Goal: Information Seeking & Learning: Learn about a topic

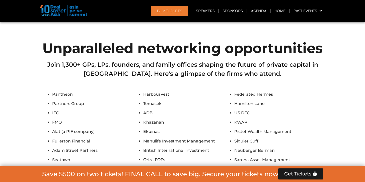
scroll to position [2425, 0]
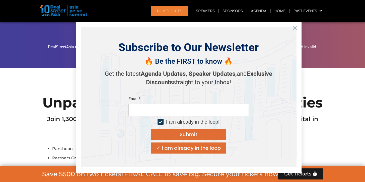
click at [294, 26] on icon "Close" at bounding box center [295, 28] width 5 height 5
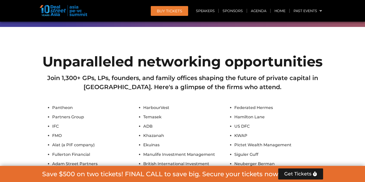
scroll to position [2465, 0]
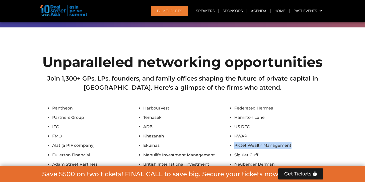
drag, startPoint x: 231, startPoint y: 75, endPoint x: 294, endPoint y: 75, distance: 63.5
click at [294, 142] on li "Pictet Wealth Management" at bounding box center [279, 145] width 89 height 7
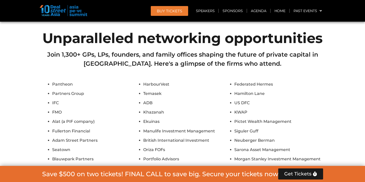
scroll to position [2493, 0]
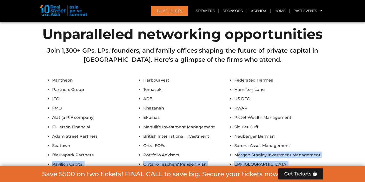
drag, startPoint x: 239, startPoint y: 90, endPoint x: 278, endPoint y: 102, distance: 41.5
click at [278, 170] on li "CDPQ" at bounding box center [279, 173] width 89 height 7
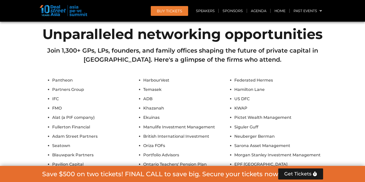
drag, startPoint x: 295, startPoint y: 116, endPoint x: 263, endPoint y: 112, distance: 32.2
click at [264, 179] on li "Korea Investment Corporation" at bounding box center [279, 182] width 89 height 7
click at [263, 179] on li "Korea Investment Corporation" at bounding box center [279, 182] width 89 height 7
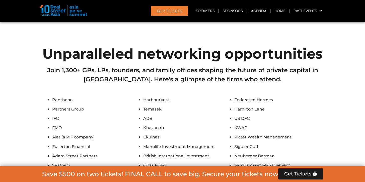
scroll to position [2469, 0]
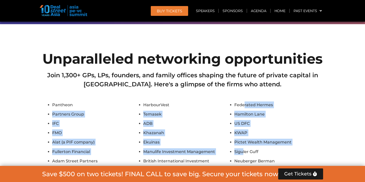
drag, startPoint x: 244, startPoint y: 39, endPoint x: 244, endPoint y: 83, distance: 43.4
click at [244, 148] on li "Siguler Guff" at bounding box center [279, 151] width 89 height 7
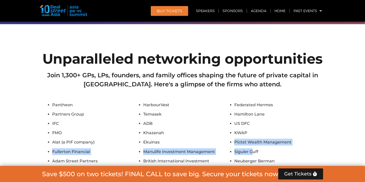
drag, startPoint x: 252, startPoint y: 82, endPoint x: 178, endPoint y: 76, distance: 74.3
click at [178, 138] on li "Ekuinas" at bounding box center [187, 141] width 89 height 7
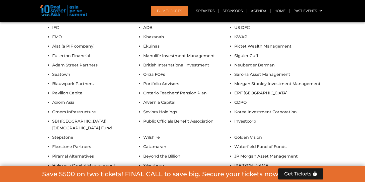
scroll to position [2586, 0]
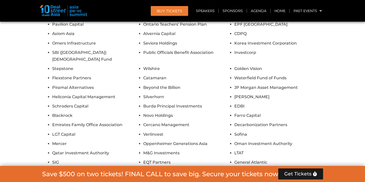
scroll to position [2703, 0]
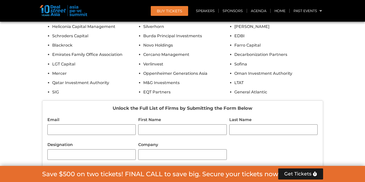
click at [229, 17] on header "BUY Tickets Speakers Sponsors Agenda Home Past Events JKT 2025 SG 2024 JKT 2024…" at bounding box center [182, 11] width 365 height 22
click at [254, 10] on link "Agenda" at bounding box center [258, 11] width 23 height 12
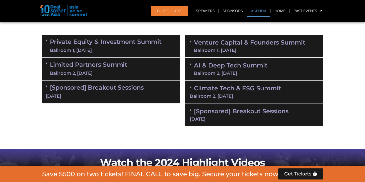
scroll to position [302, 0]
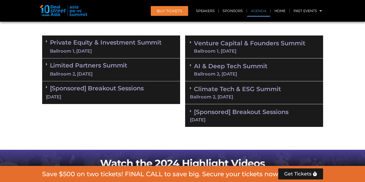
click at [154, 49] on div "Ballroom 1, [DATE]" at bounding box center [106, 51] width 112 height 6
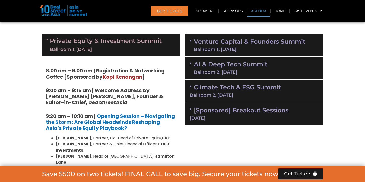
scroll to position [304, 0]
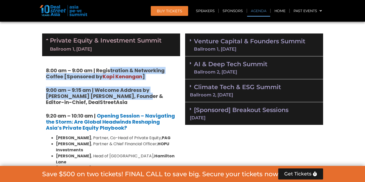
drag, startPoint x: 112, startPoint y: 70, endPoint x: 122, endPoint y: 99, distance: 31.3
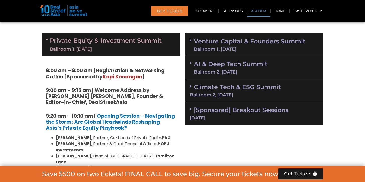
click at [122, 99] on h5 "9:00 am – 9:15 am | Welcome Address by [PERSON_NAME] [PERSON_NAME], Founder & E…" at bounding box center [111, 96] width 131 height 18
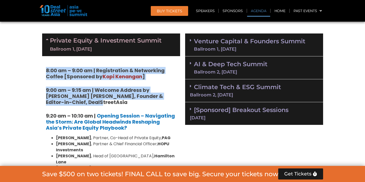
drag, startPoint x: 115, startPoint y: 97, endPoint x: 79, endPoint y: 65, distance: 48.4
drag, startPoint x: 42, startPoint y: 68, endPoint x: 101, endPoint y: 104, distance: 68.9
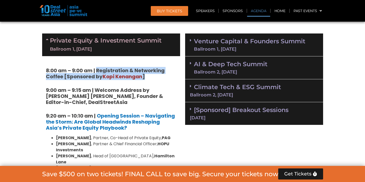
drag, startPoint x: 97, startPoint y: 69, endPoint x: 97, endPoint y: 81, distance: 11.6
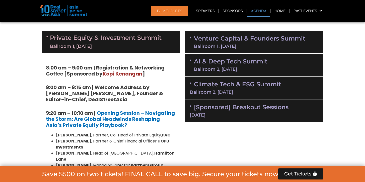
scroll to position [312, 0]
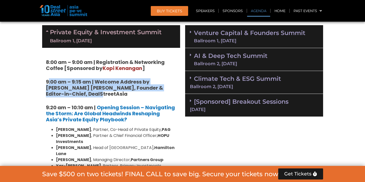
drag, startPoint x: 48, startPoint y: 79, endPoint x: 96, endPoint y: 94, distance: 50.1
click at [96, 94] on h5 "9:00 am – 9:15 am | Welcome Address by [PERSON_NAME] [PERSON_NAME], Founder & E…" at bounding box center [111, 88] width 131 height 18
drag, startPoint x: 96, startPoint y: 94, endPoint x: 105, endPoint y: 84, distance: 12.8
click at [105, 84] on h5 "9:00 am – 9:15 am | Welcome Address by [PERSON_NAME] [PERSON_NAME], Founder & E…" at bounding box center [111, 88] width 131 height 18
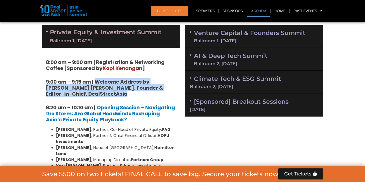
click at [105, 84] on strong "9:00 am – 9:15 am | Welcome Address by [PERSON_NAME] [PERSON_NAME], Founder & E…" at bounding box center [104, 87] width 117 height 19
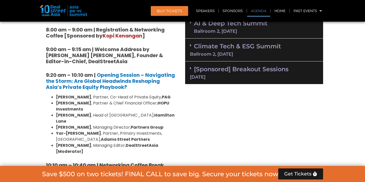
scroll to position [347, 0]
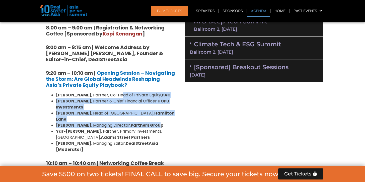
drag, startPoint x: 124, startPoint y: 98, endPoint x: 152, endPoint y: 120, distance: 35.7
click at [152, 120] on ul "Nikhil Srivastava , Partner, Co-Head of Private Equity, PAG Huanan Yang , Partn…" at bounding box center [111, 122] width 131 height 60
click at [152, 122] on strong "Partners Group" at bounding box center [147, 125] width 33 height 6
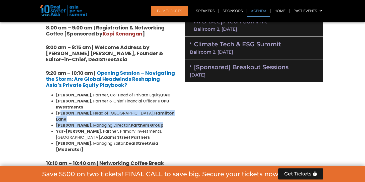
drag, startPoint x: 157, startPoint y: 120, endPoint x: 60, endPoint y: 112, distance: 97.4
click at [60, 112] on ul "Nikhil Srivastava , Partner, Co-Head of Private Equity, PAG Huanan Yang , Partn…" at bounding box center [111, 122] width 131 height 60
click at [60, 112] on strong "[PERSON_NAME]" at bounding box center [73, 113] width 35 height 6
drag, startPoint x: 56, startPoint y: 112, endPoint x: 147, endPoint y: 119, distance: 91.4
click at [147, 119] on ul "Nikhil Srivastava , Partner, Co-Head of Private Equity, PAG Huanan Yang , Partn…" at bounding box center [111, 122] width 131 height 60
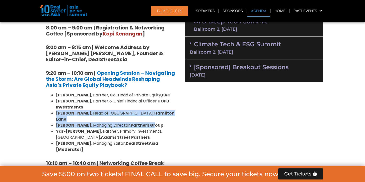
click at [147, 122] on strong "Partners Group" at bounding box center [147, 125] width 33 height 6
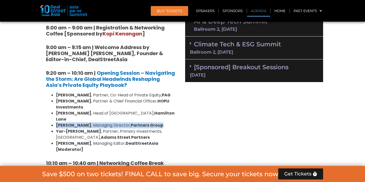
drag, startPoint x: 157, startPoint y: 121, endPoint x: 45, endPoint y: 117, distance: 112.3
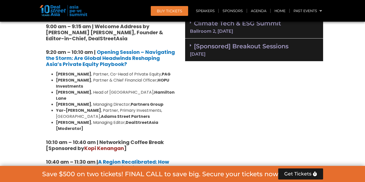
scroll to position [376, 0]
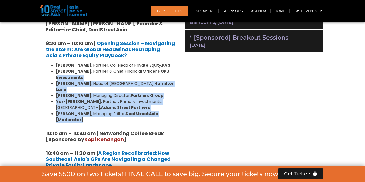
drag, startPoint x: 77, startPoint y: 81, endPoint x: 177, endPoint y: 112, distance: 104.7
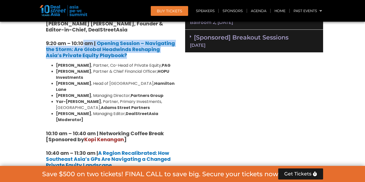
drag, startPoint x: 83, startPoint y: 41, endPoint x: 110, endPoint y: 52, distance: 29.7
click at [110, 52] on h5 "9:20 am – 10:10 am | Opening Session – Navigating the Storm: Are Global Headwin…" at bounding box center [111, 49] width 131 height 18
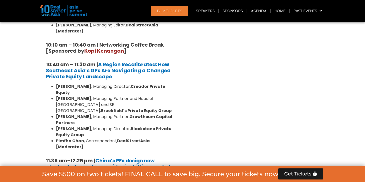
scroll to position [466, 0]
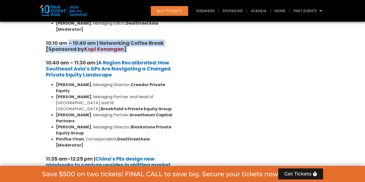
drag, startPoint x: 69, startPoint y: 28, endPoint x: 135, endPoint y: 38, distance: 67.1
click at [135, 40] on h5 "10:10 am – 10:40 am | Networking Coffee Break [Sponsored by Kopi Kenangan ]" at bounding box center [111, 46] width 131 height 12
drag, startPoint x: 139, startPoint y: 38, endPoint x: 46, endPoint y: 30, distance: 93.0
click at [46, 40] on h5 "10:10 am – 10:40 am | Networking Coffee Break [Sponsored by Kopi Kenangan ]" at bounding box center [111, 46] width 131 height 12
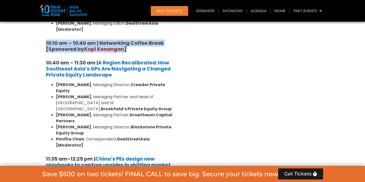
click at [46, 39] on strong "10:10 am – 10:40 am | Networking Coffee Break [Sponsored by Kopi Kenangan ]" at bounding box center [105, 45] width 118 height 13
drag, startPoint x: 42, startPoint y: 29, endPoint x: 126, endPoint y: 36, distance: 83.6
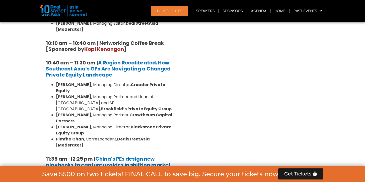
click at [126, 39] on strong "10:10 am – 10:40 am | Networking Coffee Break [Sponsored by Kopi Kenangan ]" at bounding box center [105, 45] width 118 height 13
click at [123, 45] on span "Kopi Kenangan" at bounding box center [104, 48] width 40 height 7
drag, startPoint x: 126, startPoint y: 37, endPoint x: 40, endPoint y: 31, distance: 86.6
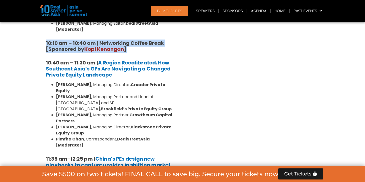
drag, startPoint x: 44, startPoint y: 29, endPoint x: 139, endPoint y: 37, distance: 95.0
click at [139, 40] on h5 "10:10 am – 10:40 am | Networking Coffee Break [Sponsored by Kopi Kenangan ]" at bounding box center [111, 46] width 131 height 12
drag, startPoint x: 143, startPoint y: 38, endPoint x: 43, endPoint y: 29, distance: 101.1
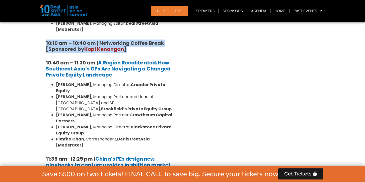
drag, startPoint x: 66, startPoint y: 32, endPoint x: 147, endPoint y: 39, distance: 81.9
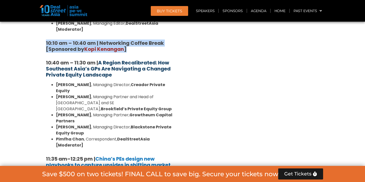
drag, startPoint x: 147, startPoint y: 39, endPoint x: 133, endPoint y: 48, distance: 16.8
click at [147, 40] on h5 "10:10 am – 10:40 am | Networking Coffee Break [Sponsored by Kopi Kenangan ]" at bounding box center [111, 46] width 131 height 12
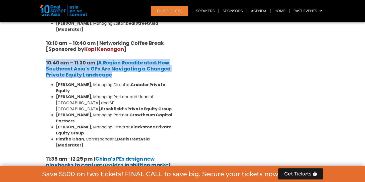
drag, startPoint x: 121, startPoint y: 64, endPoint x: 35, endPoint y: 50, distance: 87.1
drag, startPoint x: 61, startPoint y: 50, endPoint x: 120, endPoint y: 64, distance: 60.4
click at [119, 63] on h5 "10:40 am – 11:30 am | A Region Recalibrated: How Southeast Asia’s GPs Are Navig…" at bounding box center [111, 69] width 131 height 18
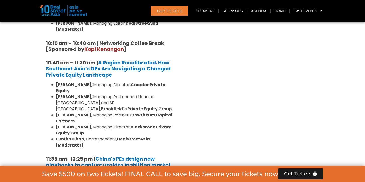
click at [126, 64] on h5 "10:40 am – 11:30 am | A Region Recalibrated: How Southeast Asia’s GPs Are Navig…" at bounding box center [111, 69] width 131 height 18
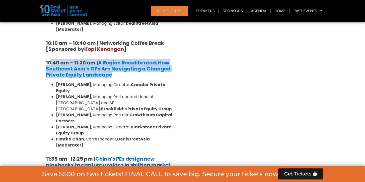
drag, startPoint x: 121, startPoint y: 64, endPoint x: 47, endPoint y: 48, distance: 75.5
click at [47, 60] on h5 "10:40 am – 11:30 am | A Region Recalibrated: How Southeast Asia’s GPs Are Navig…" at bounding box center [111, 69] width 131 height 18
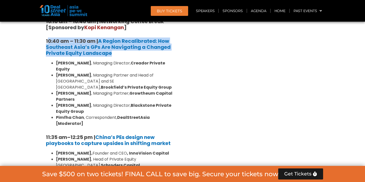
scroll to position [511, 0]
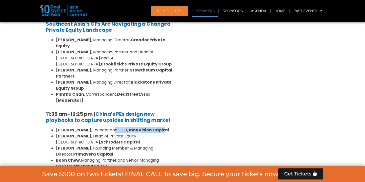
drag, startPoint x: 102, startPoint y: 105, endPoint x: 151, endPoint y: 105, distance: 49.7
click at [151, 127] on li "Lane Zhao, Founder and CEO , InnoVision Capital" at bounding box center [116, 130] width 121 height 6
click at [151, 127] on strong ", InnoVision Capital" at bounding box center [148, 130] width 42 height 6
drag, startPoint x: 186, startPoint y: 113, endPoint x: 137, endPoint y: 103, distance: 49.9
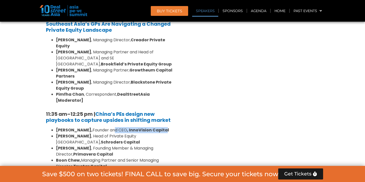
click at [137, 127] on strong ", InnoVision Capital" at bounding box center [148, 130] width 42 height 6
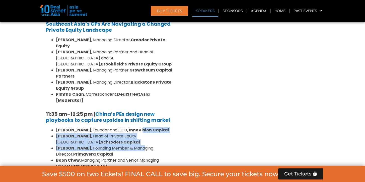
drag, startPoint x: 129, startPoint y: 102, endPoint x: 130, endPoint y: 119, distance: 16.8
click at [130, 127] on ul "Lane Zhao, Founder and CEO , InnoVision Capital Jun Qian , Head of Private Equi…" at bounding box center [111, 154] width 131 height 54
click at [130, 145] on li "Philip Hu , Founding Member & Managing Director, Primavera Capital" at bounding box center [116, 151] width 121 height 12
drag, startPoint x: 128, startPoint y: 122, endPoint x: 116, endPoint y: 105, distance: 20.9
click at [116, 127] on ul "Lane Zhao, Founder and CEO , InnoVision Capital Jun Qian , Head of Private Equi…" at bounding box center [111, 154] width 131 height 54
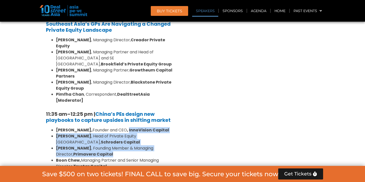
click at [127, 127] on strong ", InnoVision Capital" at bounding box center [148, 130] width 42 height 6
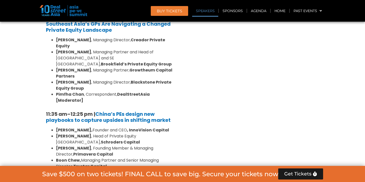
click at [127, 127] on strong ", InnoVision Capital" at bounding box center [148, 130] width 42 height 6
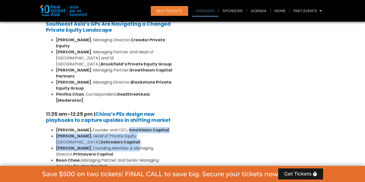
drag, startPoint x: 121, startPoint y: 114, endPoint x: 124, endPoint y: 119, distance: 5.5
click at [124, 127] on ul "Lane Zhao, Founder and CEO , InnoVision Capital Jun Qian , Head of Private Equi…" at bounding box center [111, 154] width 131 height 54
click at [124, 145] on li "Philip Hu , Founding Member & Managing Director, Primavera Capital" at bounding box center [116, 151] width 121 height 12
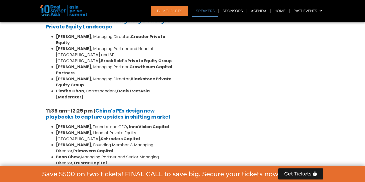
scroll to position [519, 0]
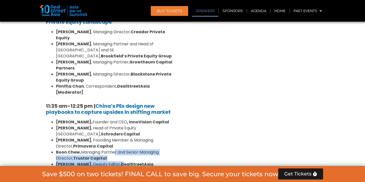
drag, startPoint x: 114, startPoint y: 121, endPoint x: 117, endPoint y: 132, distance: 11.6
click at [117, 132] on ul "Lane Zhao, Founder and CEO , InnoVision Capital Jun Qian , Head of Private Equi…" at bounding box center [111, 146] width 131 height 54
click at [116, 149] on li "Boon Chew, Managing Partner and Senior Managing Director, Trustar Capital" at bounding box center [116, 155] width 121 height 12
drag, startPoint x: 111, startPoint y: 125, endPoint x: 102, endPoint y: 119, distance: 10.7
click at [102, 149] on li "Boon Chew, Managing Partner and Senior Managing Director, Trustar Capital" at bounding box center [116, 155] width 121 height 12
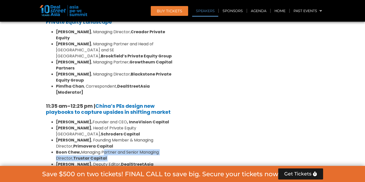
click at [102, 149] on li "Boon Chew, Managing Partner and Senior Managing Director, Trustar Capital" at bounding box center [116, 155] width 121 height 12
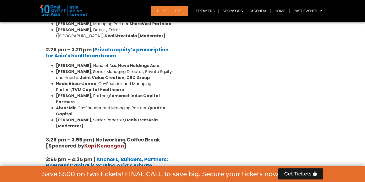
scroll to position [770, 0]
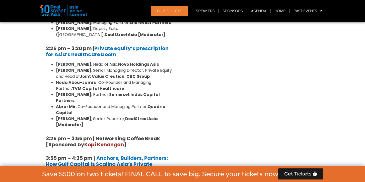
drag, startPoint x: 88, startPoint y: 123, endPoint x: 152, endPoint y: 126, distance: 63.9
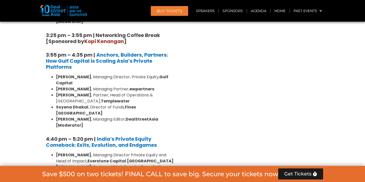
scroll to position [874, 0]
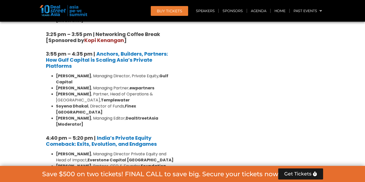
drag, startPoint x: 115, startPoint y: 98, endPoint x: 119, endPoint y: 104, distance: 7.3
click at [119, 175] on li "Hywel Phillip , Partner and General Counsel, Synergy Capital" at bounding box center [116, 181] width 121 height 12
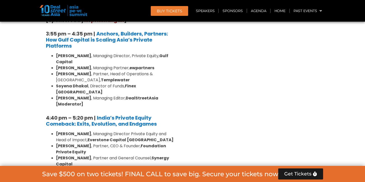
scroll to position [894, 0]
click at [114, 114] on strong "India’s Private Equity Comeback: Exits, Evolution, and Endgames" at bounding box center [101, 120] width 111 height 13
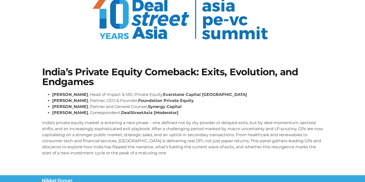
scroll to position [84, 0]
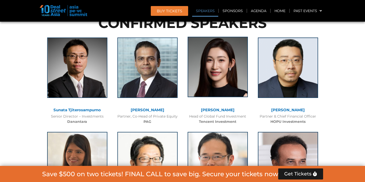
scroll to position [646, 0]
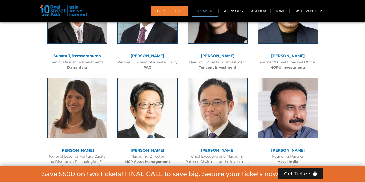
click at [222, 56] on link "[PERSON_NAME]" at bounding box center [218, 55] width 34 height 5
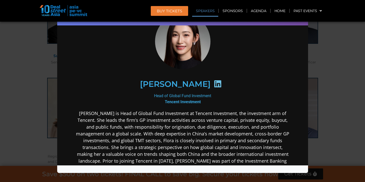
scroll to position [39, 0]
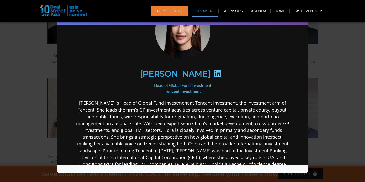
click at [214, 76] on icon at bounding box center [218, 73] width 8 height 8
click at [214, 73] on icon at bounding box center [218, 73] width 8 height 8
click at [214, 70] on icon at bounding box center [218, 73] width 8 height 8
click at [214, 73] on icon at bounding box center [218, 73] width 8 height 8
click at [182, 73] on h2 "[PERSON_NAME]" at bounding box center [175, 74] width 71 height 8
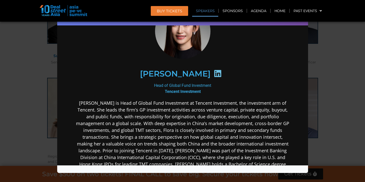
click at [214, 72] on icon at bounding box center [218, 73] width 8 height 8
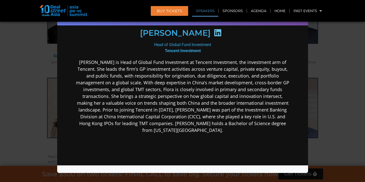
scroll to position [101, 0]
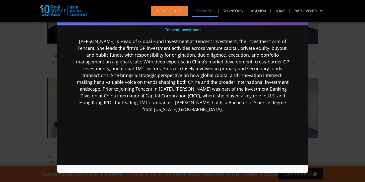
click at [313, 75] on div "Speaker Profile ×" at bounding box center [182, 91] width 365 height 182
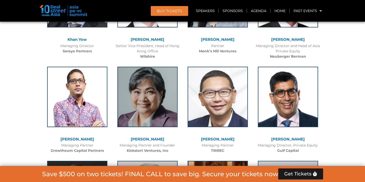
scroll to position [1260, 0]
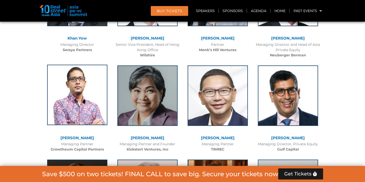
click at [83, 111] on img at bounding box center [77, 95] width 60 height 60
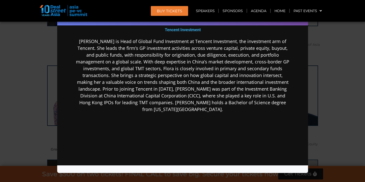
click at [30, 102] on div "Speaker Profile ×" at bounding box center [182, 91] width 365 height 182
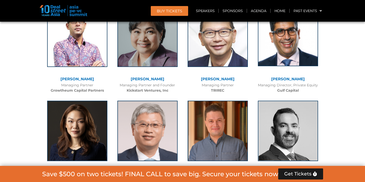
scroll to position [1385, 0]
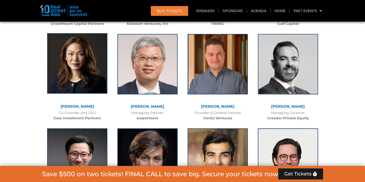
click at [83, 56] on img at bounding box center [77, 63] width 60 height 60
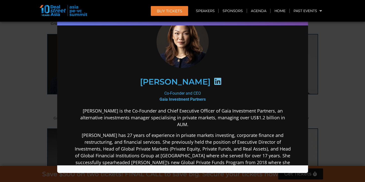
scroll to position [33, 0]
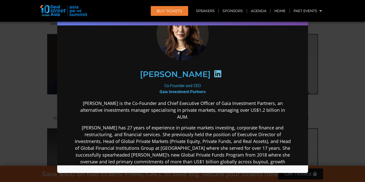
click at [311, 34] on div "Speaker Profile ×" at bounding box center [182, 91] width 365 height 182
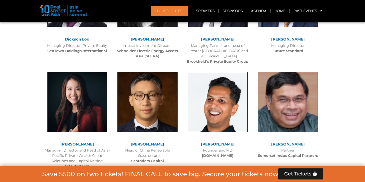
scroll to position [1651, 0]
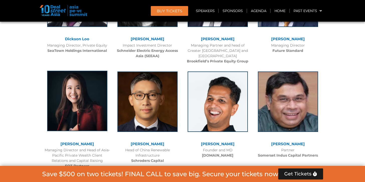
click at [100, 87] on img at bounding box center [77, 101] width 60 height 60
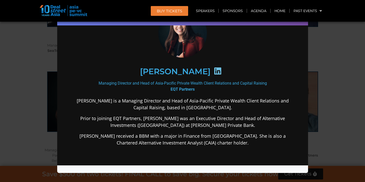
scroll to position [33, 0]
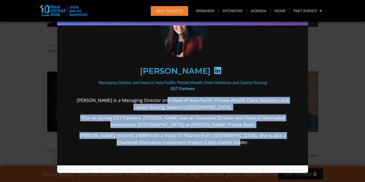
drag, startPoint x: 166, startPoint y: 101, endPoint x: 225, endPoint y: 141, distance: 70.4
click at [225, 141] on div "[PERSON_NAME] is a Managing Director and Head of Asia-Pacific Private Wealth Cl…" at bounding box center [182, 161] width 217 height 128
click at [225, 141] on p "[PERSON_NAME] received a BBM with a major in Finance from [GEOGRAPHIC_DATA]. Sh…" at bounding box center [182, 139] width 217 height 14
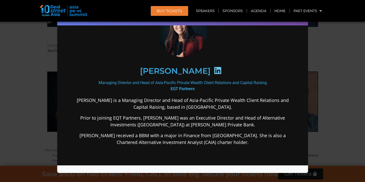
drag, startPoint x: 256, startPoint y: 145, endPoint x: 201, endPoint y: 124, distance: 59.1
click at [201, 125] on div "[PERSON_NAME] is a Managing Director and Head of Asia-Pacific Private Wealth Cl…" at bounding box center [182, 161] width 217 height 128
click at [201, 124] on p "Prior to joining EQT Partners, [PERSON_NAME] was an Executive Director and Head…" at bounding box center [182, 121] width 217 height 14
click at [321, 98] on div "Speaker Profile ×" at bounding box center [182, 91] width 365 height 182
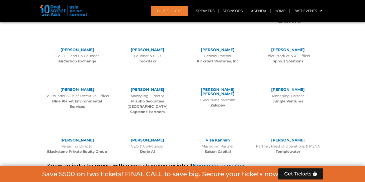
scroll to position [2829, 0]
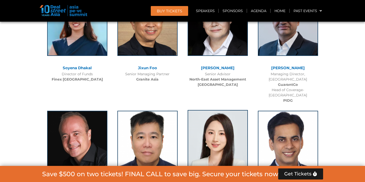
click at [232, 112] on img at bounding box center [218, 140] width 60 height 60
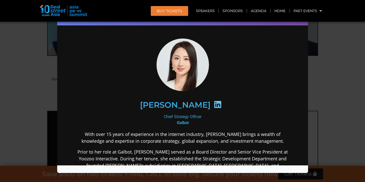
scroll to position [3, 0]
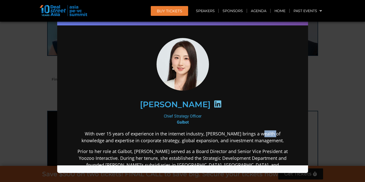
drag, startPoint x: 245, startPoint y: 130, endPoint x: 259, endPoint y: 136, distance: 14.9
click at [259, 136] on p "With over 15 years of experience in the internet industry, [PERSON_NAME] brings…" at bounding box center [182, 137] width 217 height 14
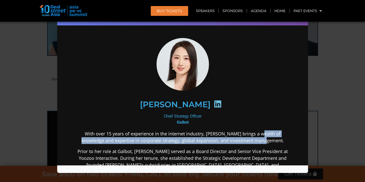
click at [259, 136] on p "With over 15 years of experience in the internet industry, [PERSON_NAME] brings…" at bounding box center [182, 137] width 217 height 14
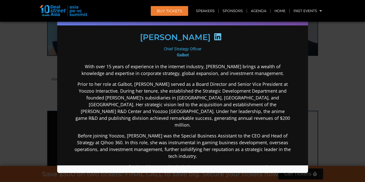
scroll to position [85, 0]
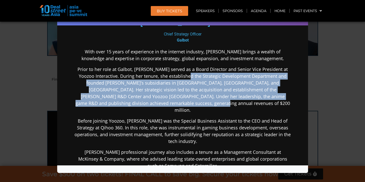
drag, startPoint x: 180, startPoint y: 72, endPoint x: 222, endPoint y: 101, distance: 51.6
click at [222, 101] on p "Prior to her role at Galbot, [PERSON_NAME] served as a Board Director and Senio…" at bounding box center [182, 89] width 217 height 47
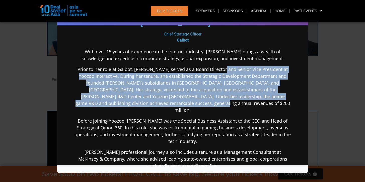
drag, startPoint x: 223, startPoint y: 101, endPoint x: 219, endPoint y: 70, distance: 31.6
click at [219, 70] on p "Prior to her role at Galbot, [PERSON_NAME] served as a Board Director and Senio…" at bounding box center [182, 89] width 217 height 47
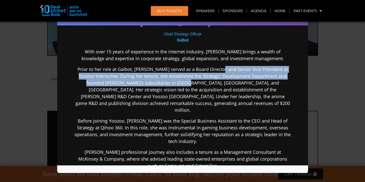
drag, startPoint x: 210, startPoint y: 73, endPoint x: 160, endPoint y: 80, distance: 50.6
click at [160, 80] on p "Prior to her role at Galbot, [PERSON_NAME] served as a Board Director and Senio…" at bounding box center [182, 89] width 217 height 47
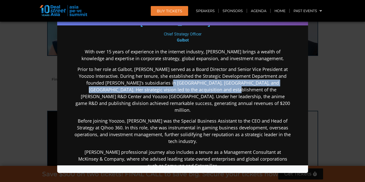
drag, startPoint x: 145, startPoint y: 81, endPoint x: 183, endPoint y: 85, distance: 38.1
click at [183, 85] on p "Prior to her role at Galbot, [PERSON_NAME] served as a Board Director and Senio…" at bounding box center [182, 89] width 217 height 47
drag, startPoint x: 190, startPoint y: 83, endPoint x: 191, endPoint y: 86, distance: 3.3
click at [191, 86] on p "Prior to her role at Galbot, [PERSON_NAME] served as a Board Director and Senio…" at bounding box center [182, 89] width 217 height 47
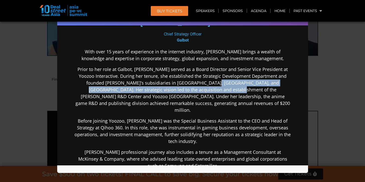
click at [191, 86] on p "Prior to her role at Galbot, [PERSON_NAME] served as a Board Director and Senio…" at bounding box center [182, 89] width 217 height 47
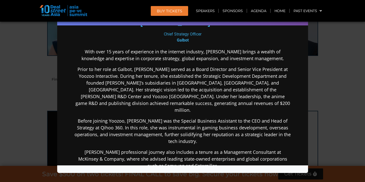
click at [180, 39] on b "Galbot" at bounding box center [183, 40] width 12 height 5
drag, startPoint x: 177, startPoint y: 39, endPoint x: 190, endPoint y: 40, distance: 13.1
click at [190, 40] on div "Chief Strategy Officer [PERSON_NAME]" at bounding box center [182, 37] width 217 height 12
drag, startPoint x: 172, startPoint y: 39, endPoint x: 189, endPoint y: 40, distance: 17.1
click at [189, 40] on div "Chief Strategy Officer [PERSON_NAME]" at bounding box center [182, 37] width 217 height 12
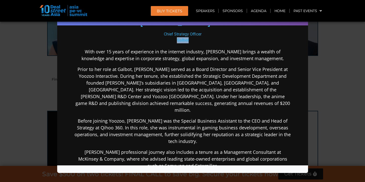
copy b "Galbot"
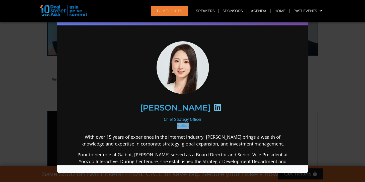
drag, startPoint x: 311, startPoint y: 62, endPoint x: 305, endPoint y: 66, distance: 7.4
click at [311, 62] on div "Speaker Profile ×" at bounding box center [182, 91] width 365 height 182
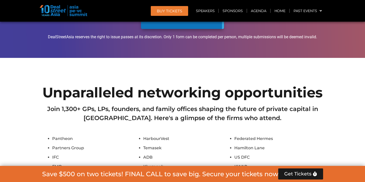
scroll to position [4370, 0]
click at [252, 12] on link "Agenda" at bounding box center [258, 11] width 23 height 12
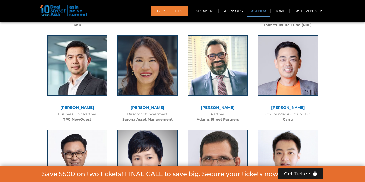
scroll to position [303, 0]
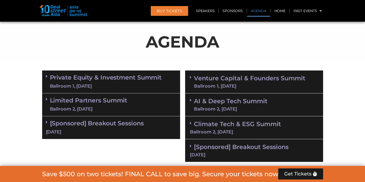
click at [268, 84] on div "Ballroom 1, [DATE]" at bounding box center [249, 86] width 111 height 5
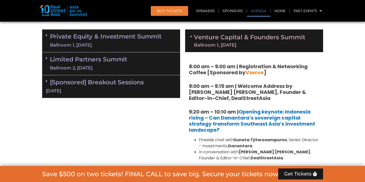
scroll to position [344, 0]
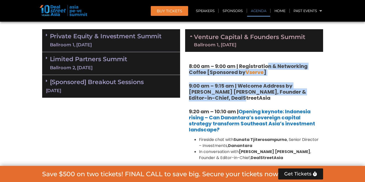
drag, startPoint x: 267, startPoint y: 63, endPoint x: 282, endPoint y: 96, distance: 36.5
click at [260, 73] on span "Vserve" at bounding box center [255, 72] width 18 height 7
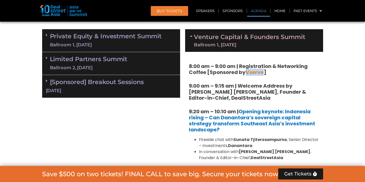
drag, startPoint x: 246, startPoint y: 71, endPoint x: 263, endPoint y: 73, distance: 16.6
click at [263, 73] on span "Vserve" at bounding box center [255, 72] width 18 height 7
copy span "Vserve"
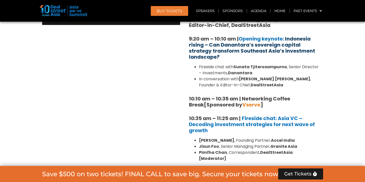
scroll to position [438, 0]
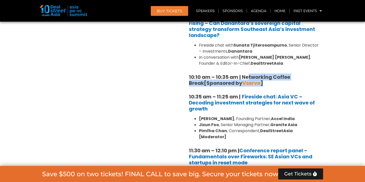
drag, startPoint x: 250, startPoint y: 76, endPoint x: 263, endPoint y: 83, distance: 14.8
click at [263, 83] on h5 "10:10 am – 10:35 am | Networking Coffee Break [Sponsored by Vserve ]" at bounding box center [254, 80] width 131 height 12
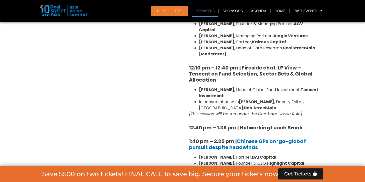
scroll to position [677, 0]
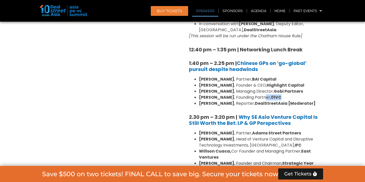
drag, startPoint x: 252, startPoint y: 85, endPoint x: 270, endPoint y: 86, distance: 18.4
click at [270, 94] on li "[PERSON_NAME] , Founding Partner, 01VC" at bounding box center [259, 97] width 121 height 6
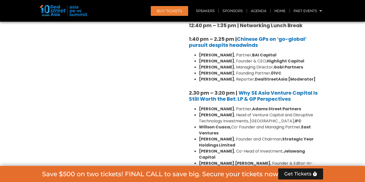
scroll to position [720, 0]
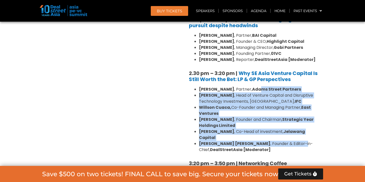
drag, startPoint x: 251, startPoint y: 79, endPoint x: 274, endPoint y: 127, distance: 53.1
click at [274, 127] on ul "[PERSON_NAME] , Partner, [PERSON_NAME] Street Partners [PERSON_NAME] , Head of …" at bounding box center [254, 119] width 131 height 66
click at [274, 140] on li "[PERSON_NAME] [PERSON_NAME] , Founder & Editor-in-Chief, DealStreetAsia [Modera…" at bounding box center [259, 146] width 121 height 12
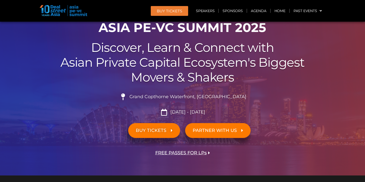
scroll to position [0, 0]
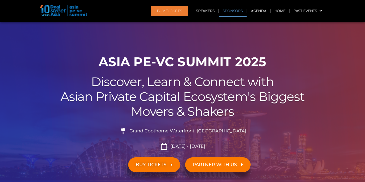
click at [229, 10] on link "Sponsors" at bounding box center [233, 11] width 28 height 12
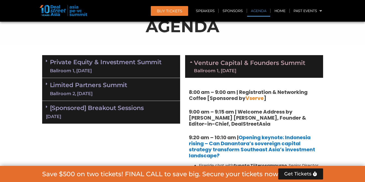
scroll to position [282, 0]
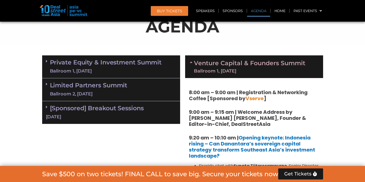
click at [198, 63] on link "Venture Capital & Founders​ Summit Ballroom 1, [DATE]" at bounding box center [249, 66] width 111 height 13
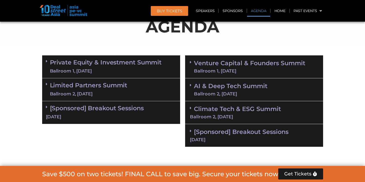
click at [168, 68] on div "Private Equity & Investment Summit Ballroom 1, [DATE]" at bounding box center [111, 66] width 138 height 23
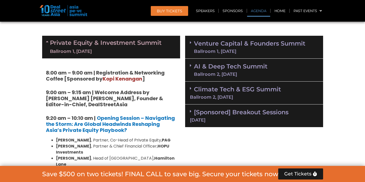
scroll to position [302, 0]
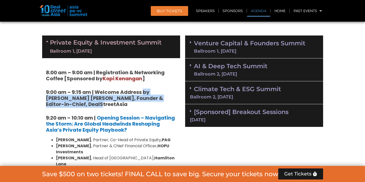
drag, startPoint x: 144, startPoint y: 88, endPoint x: 162, endPoint y: 104, distance: 24.2
click at [162, 104] on h5 "9:00 am – 9:15 am | Welcome Address by [PERSON_NAME] [PERSON_NAME], Founder & E…" at bounding box center [111, 98] width 131 height 18
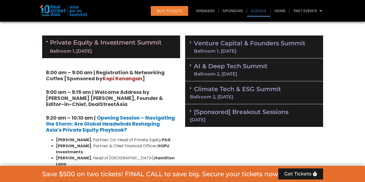
click at [271, 92] on div "Climate Tech & ESG Summit Ballroom 2, [DATE]" at bounding box center [254, 92] width 138 height 23
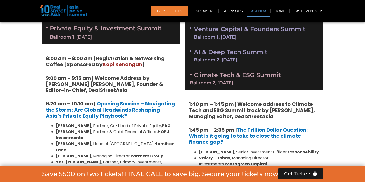
scroll to position [384, 0]
